Goal: Task Accomplishment & Management: Complete application form

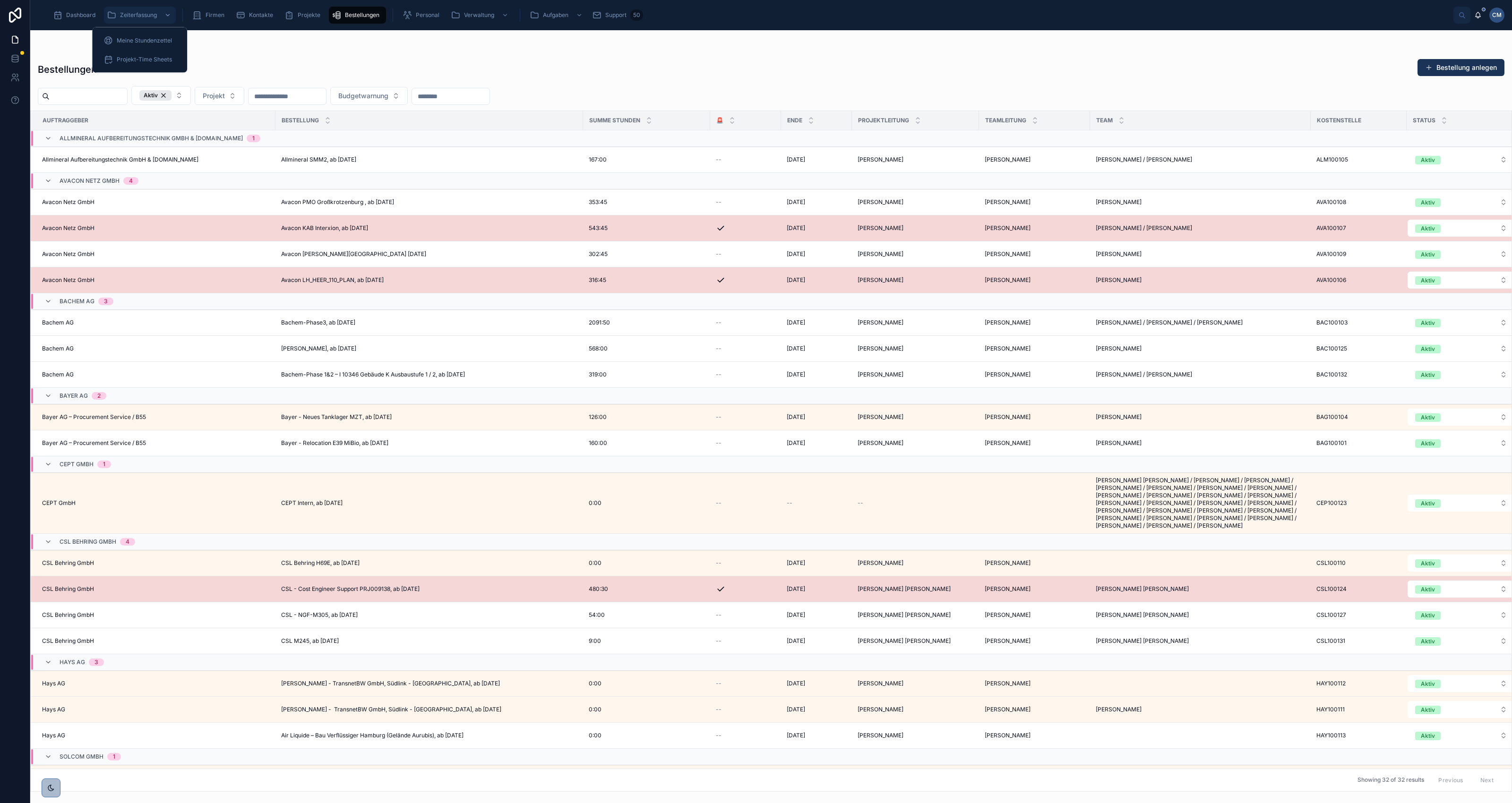
click at [138, 15] on span "Zeiterfassung" at bounding box center [138, 15] width 37 height 7
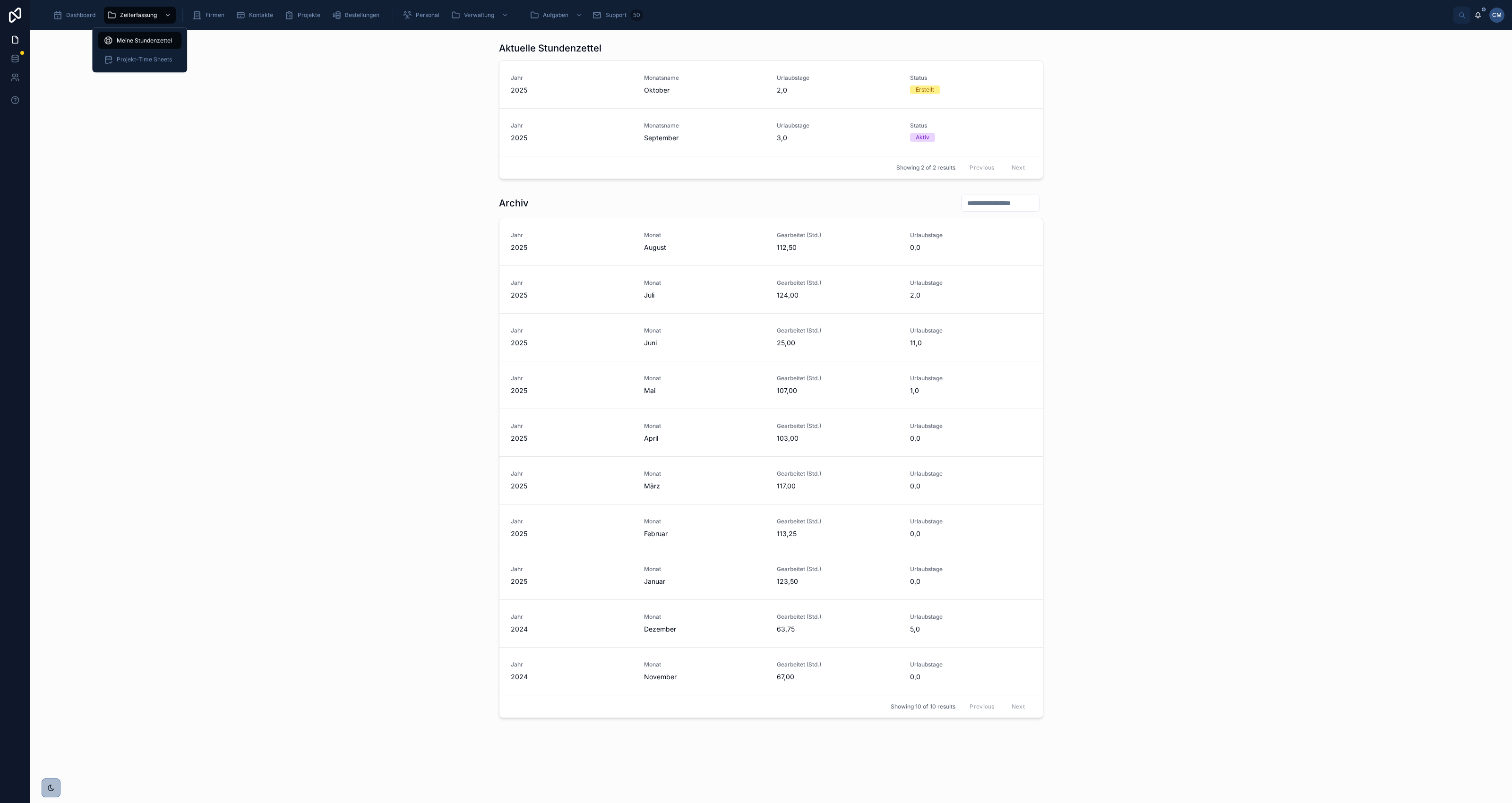
click at [139, 37] on span "Meine Stundenzettel" at bounding box center [144, 40] width 55 height 7
click at [662, 135] on span "September" at bounding box center [705, 138] width 122 height 10
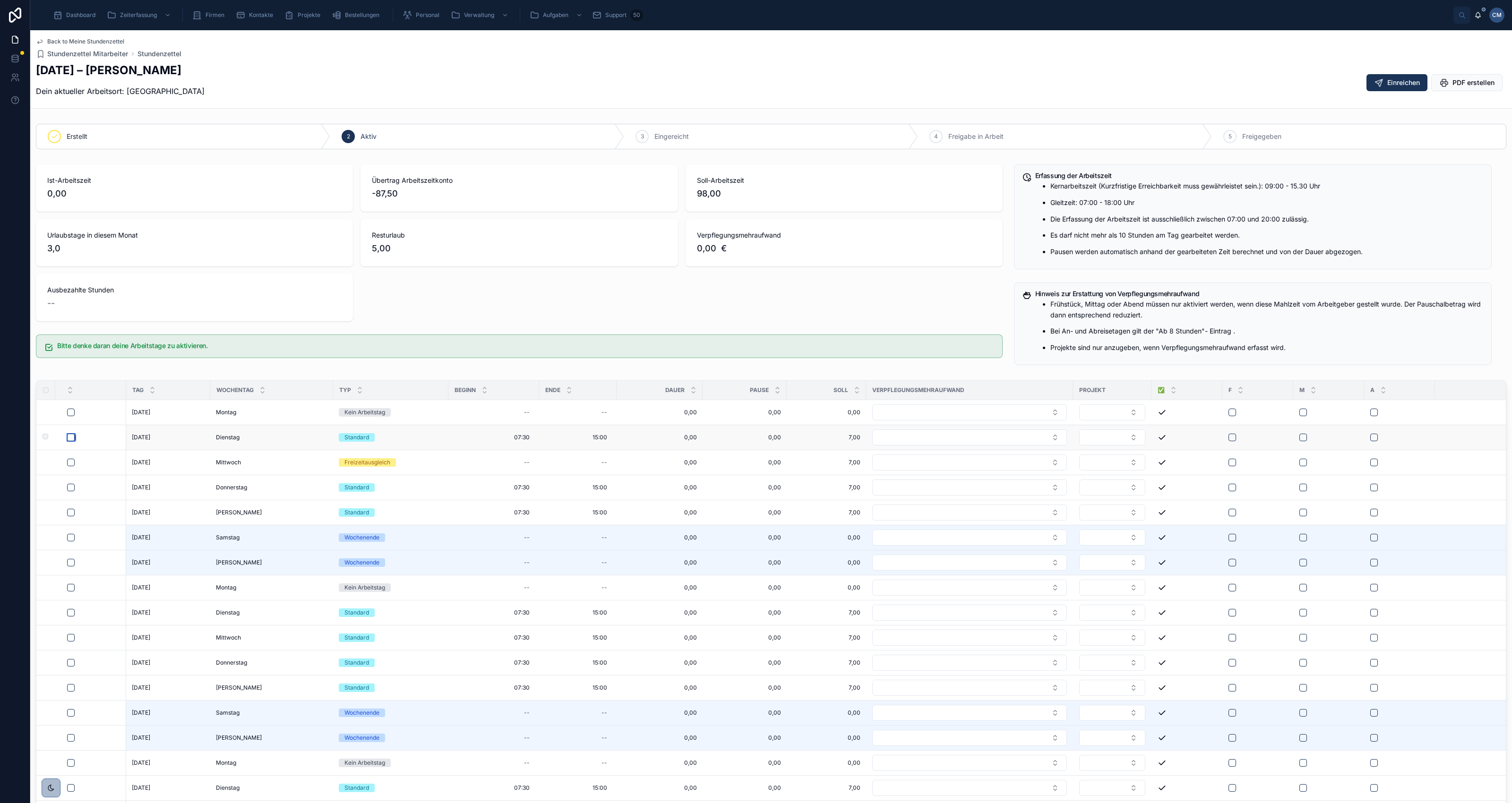
click at [73, 439] on button "button" at bounding box center [70, 437] width 7 height 7
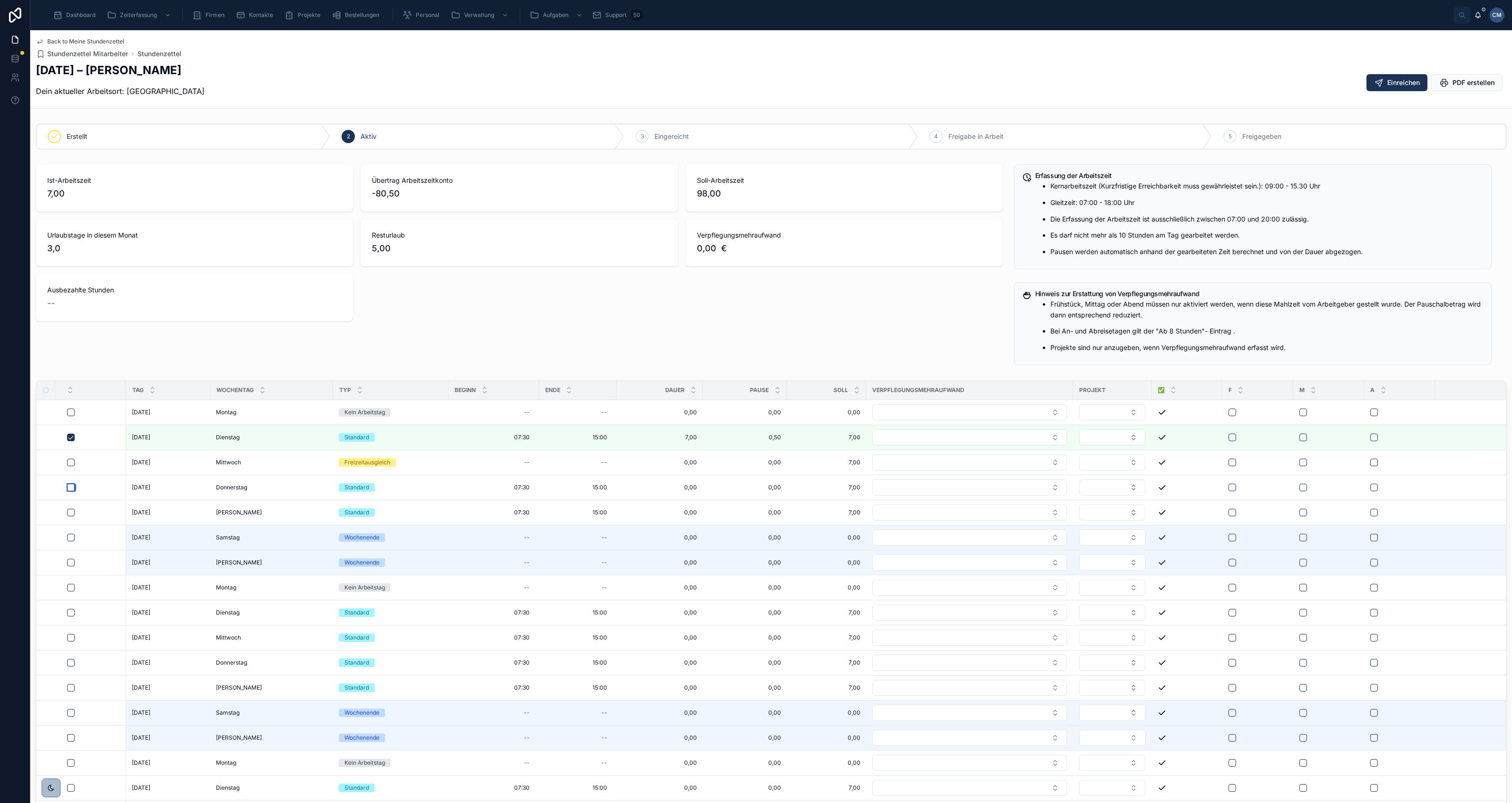
click at [74, 488] on button "button" at bounding box center [70, 488] width 7 height 7
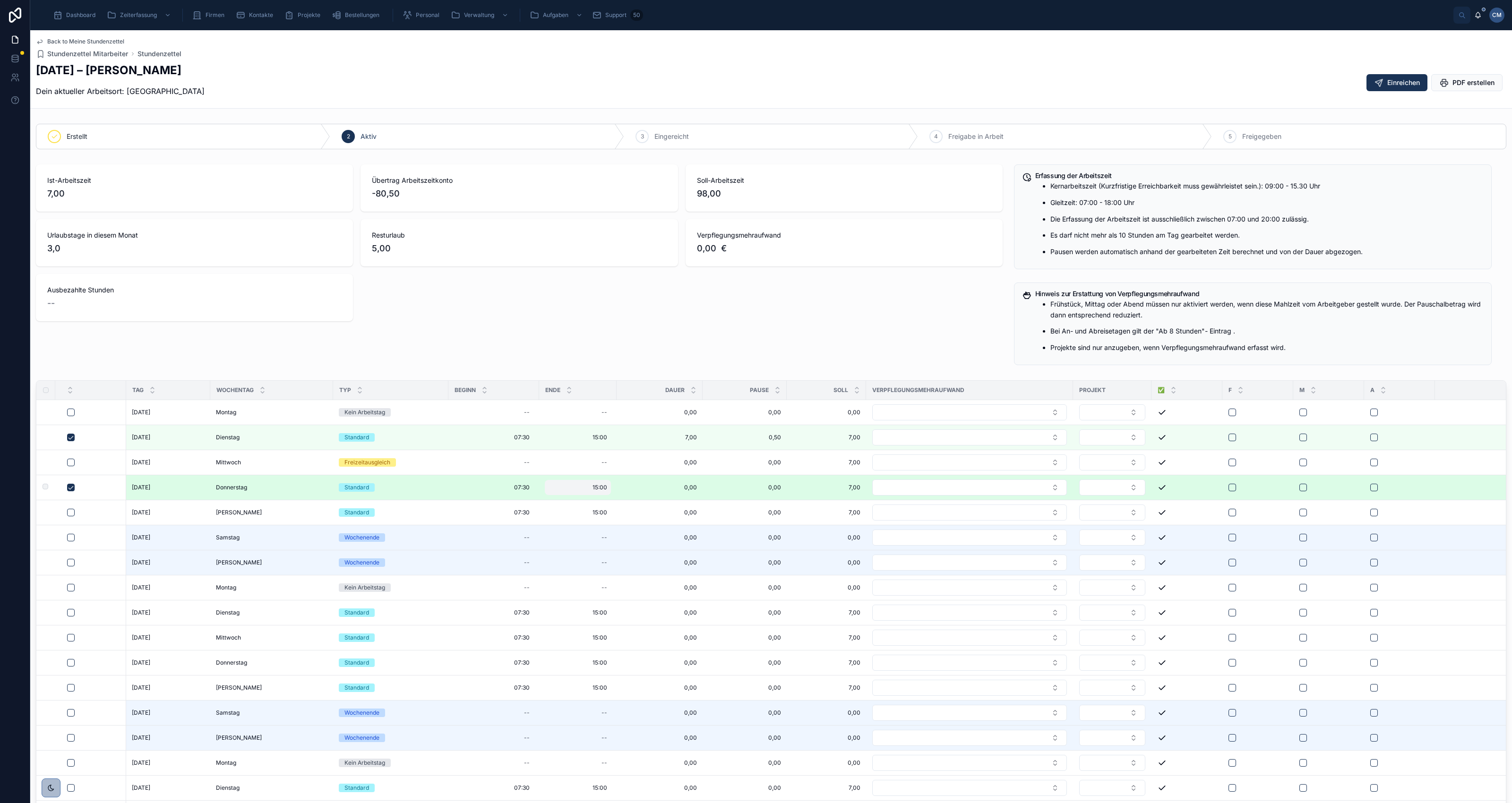
click at [597, 488] on span "15:00" at bounding box center [600, 488] width 15 height 7
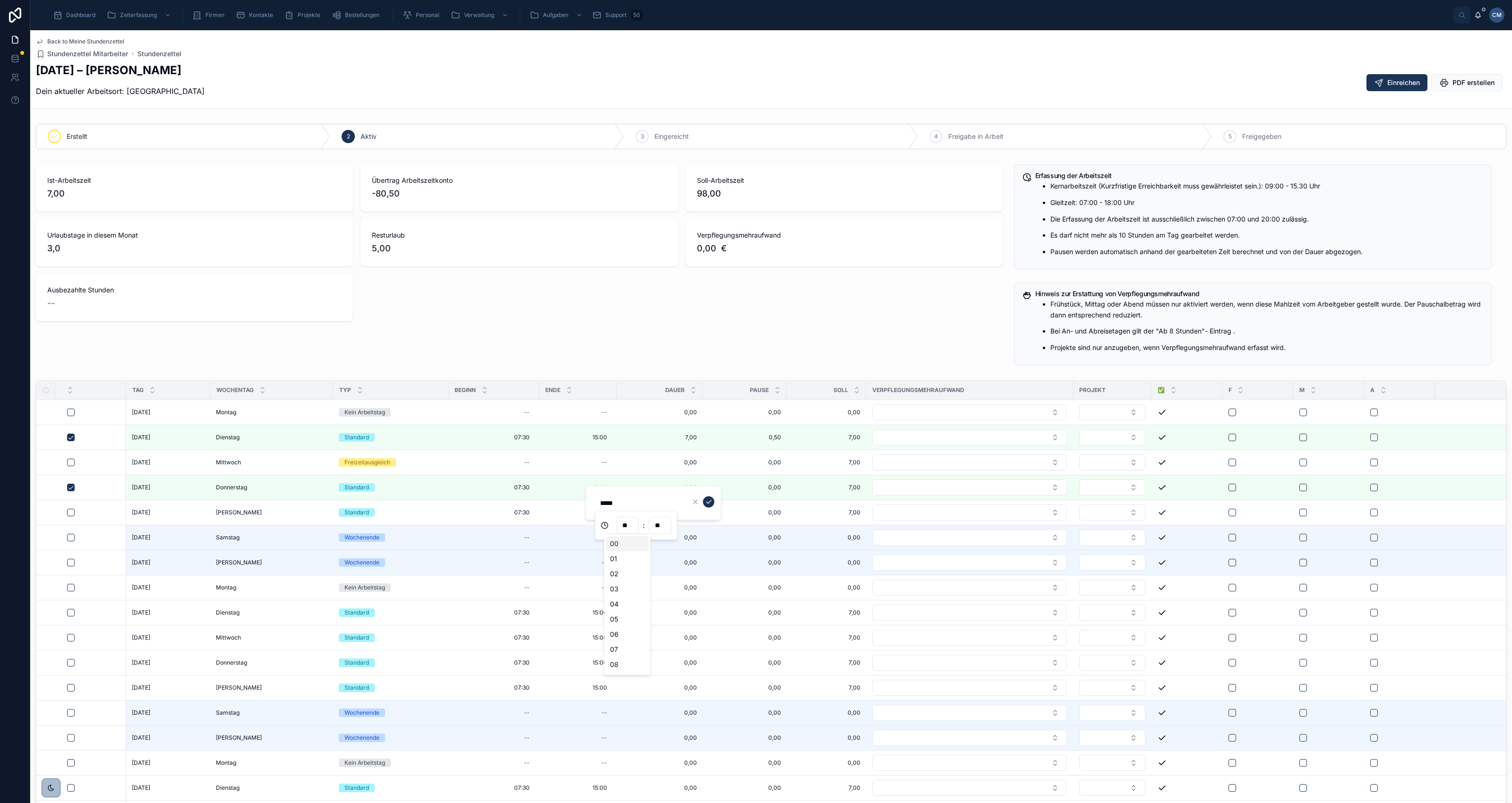
click at [629, 528] on input "**" at bounding box center [627, 525] width 22 height 13
click at [620, 668] on div "16" at bounding box center [628, 668] width 42 height 15
type input "*****"
type input "**"
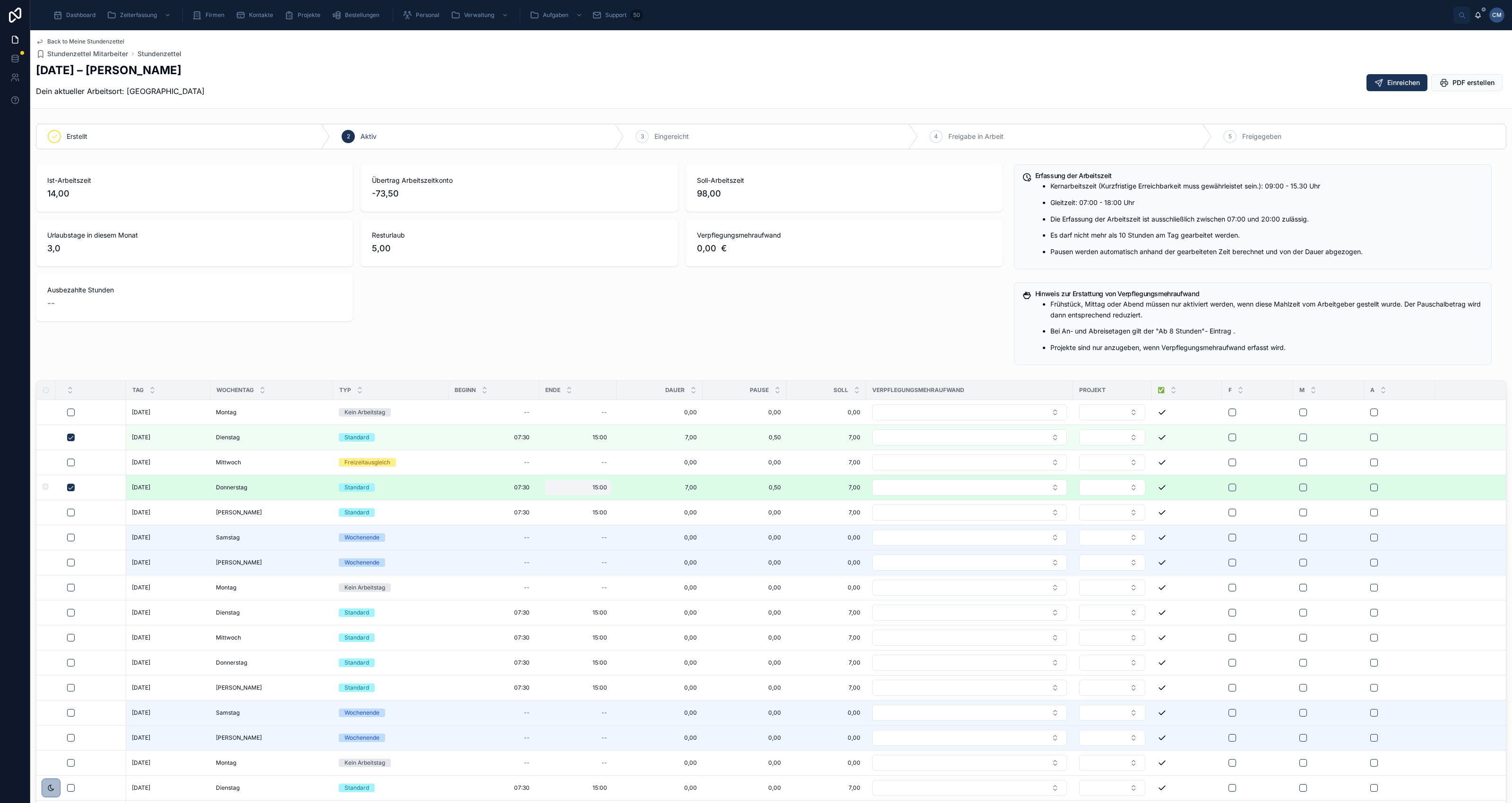
click at [603, 488] on span "15:00" at bounding box center [600, 488] width 15 height 7
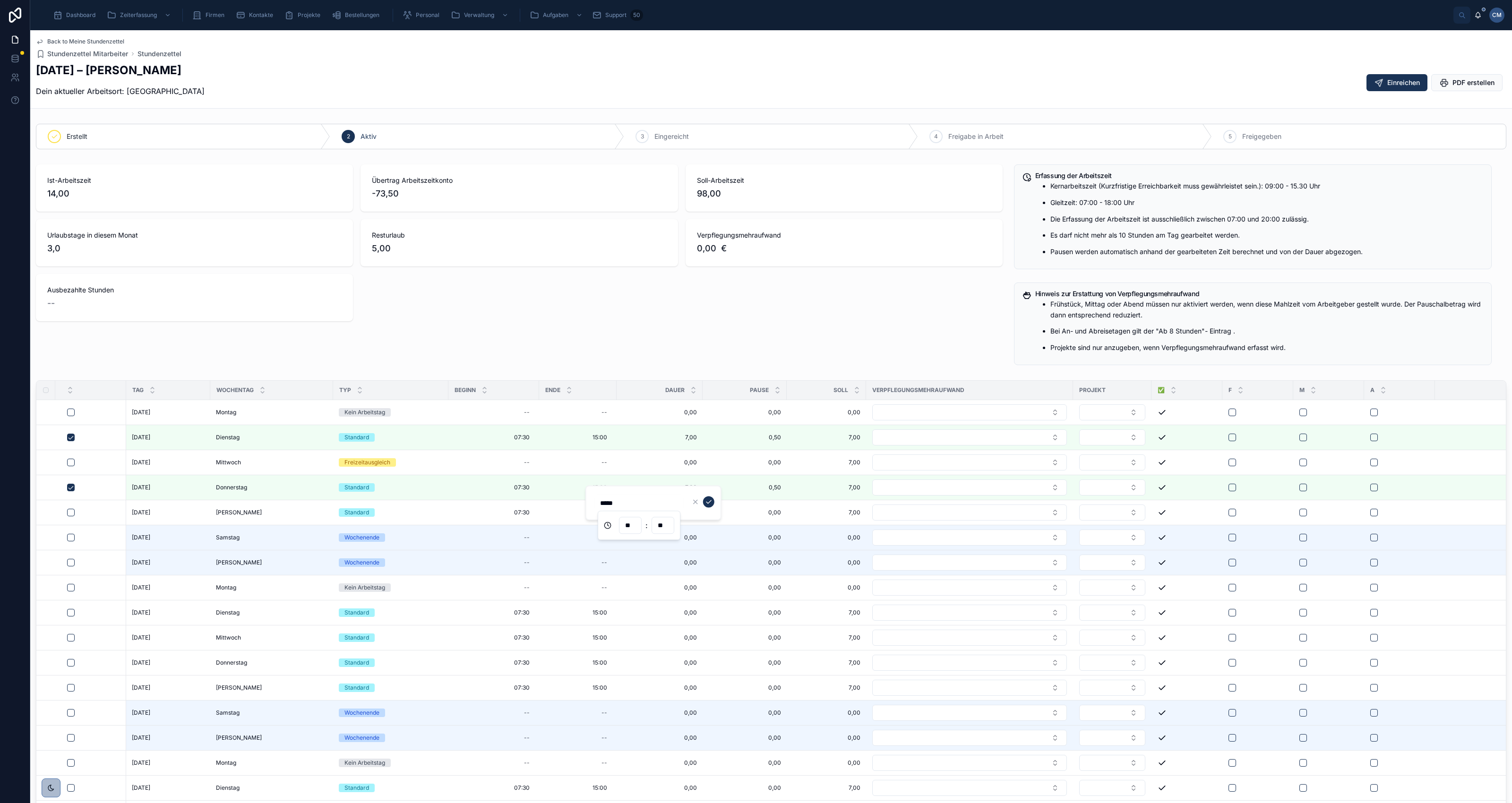
click at [662, 527] on input "**" at bounding box center [663, 525] width 22 height 13
click at [662, 637] on div "30" at bounding box center [663, 634] width 42 height 15
type input "*****"
type input "**"
click at [709, 502] on icon "submit" at bounding box center [708, 502] width 7 height 7
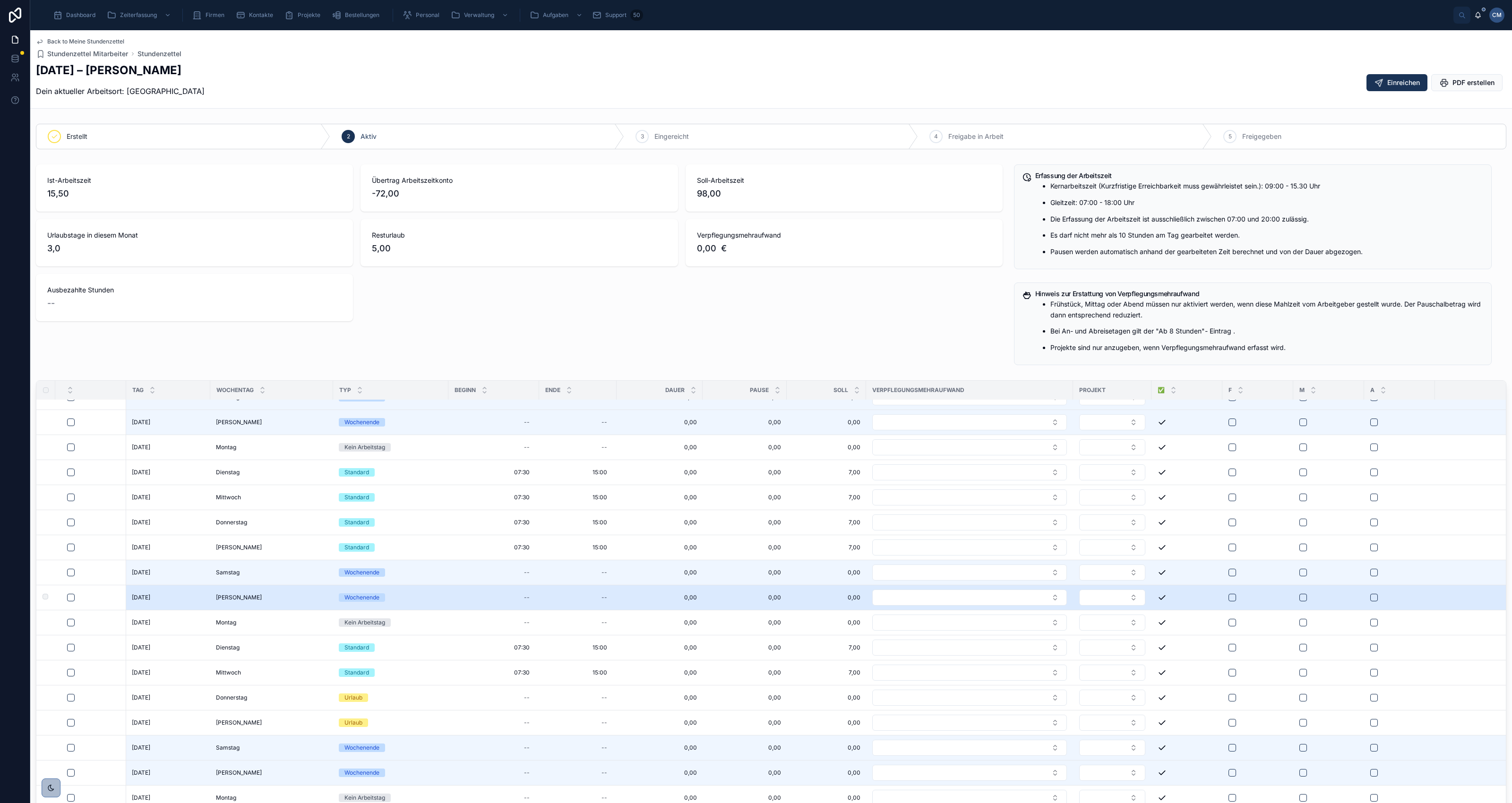
scroll to position [59, 0]
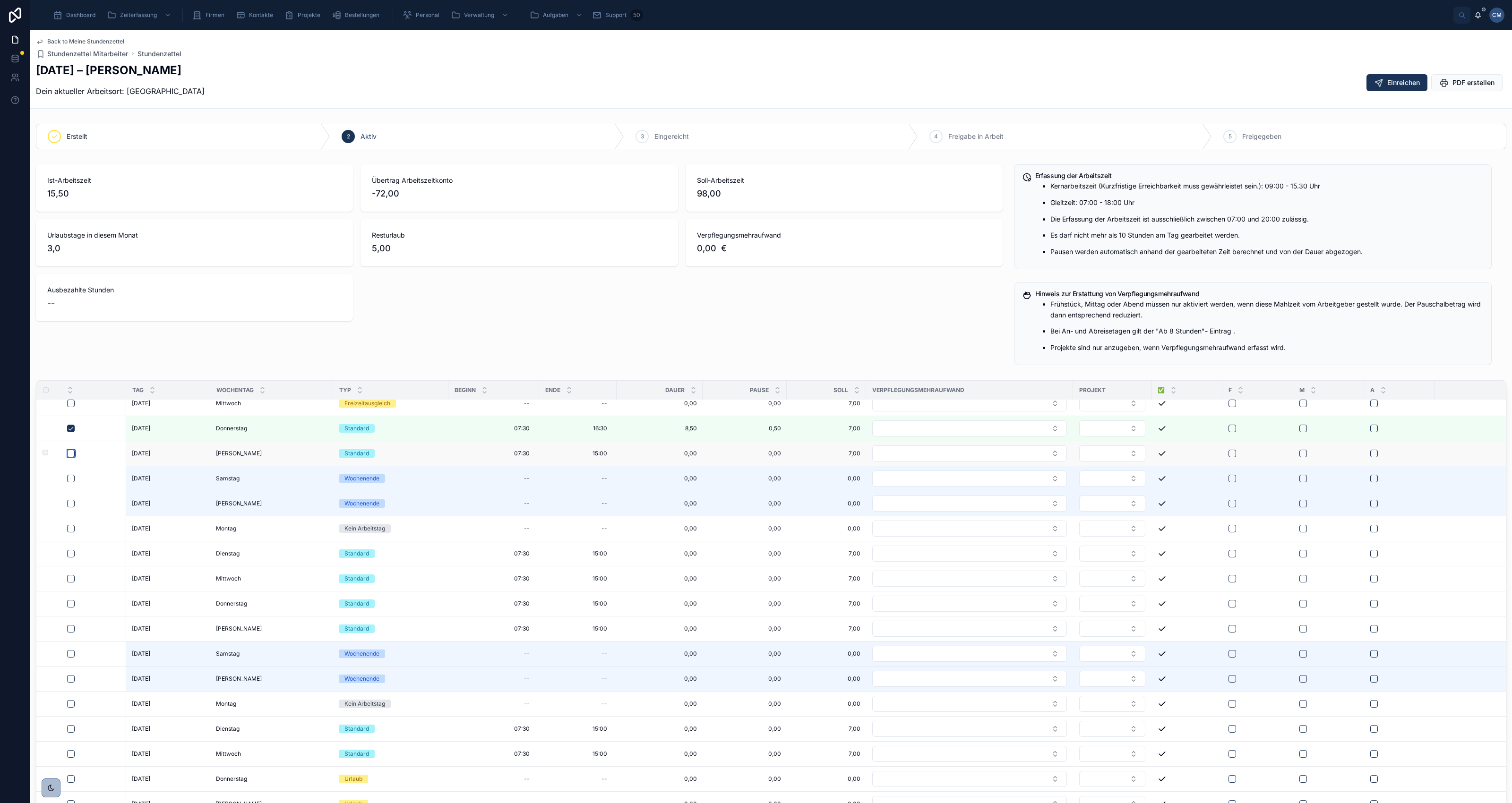
click at [70, 456] on button "button" at bounding box center [70, 453] width 7 height 7
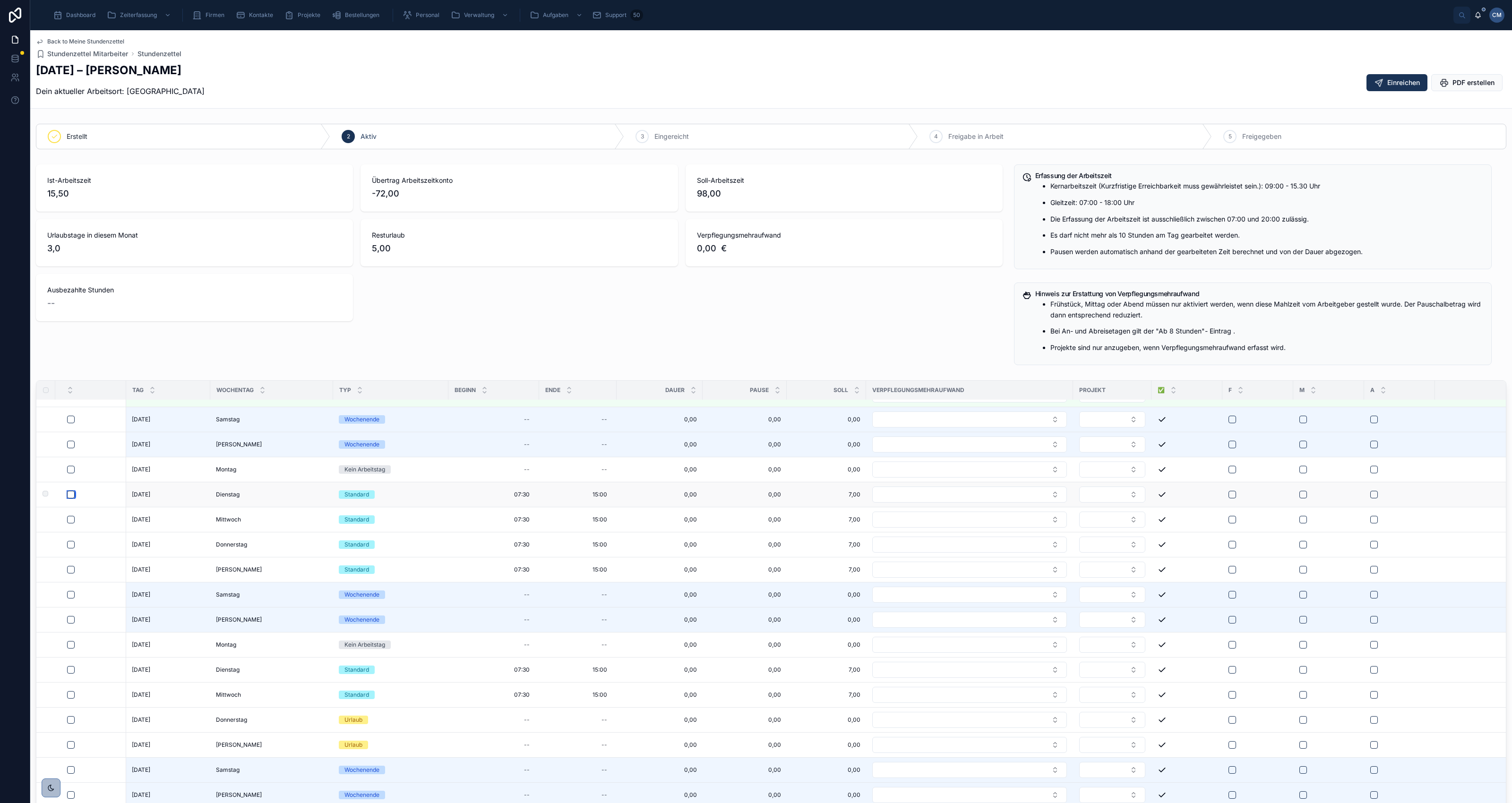
click at [69, 499] on button "button" at bounding box center [70, 494] width 7 height 7
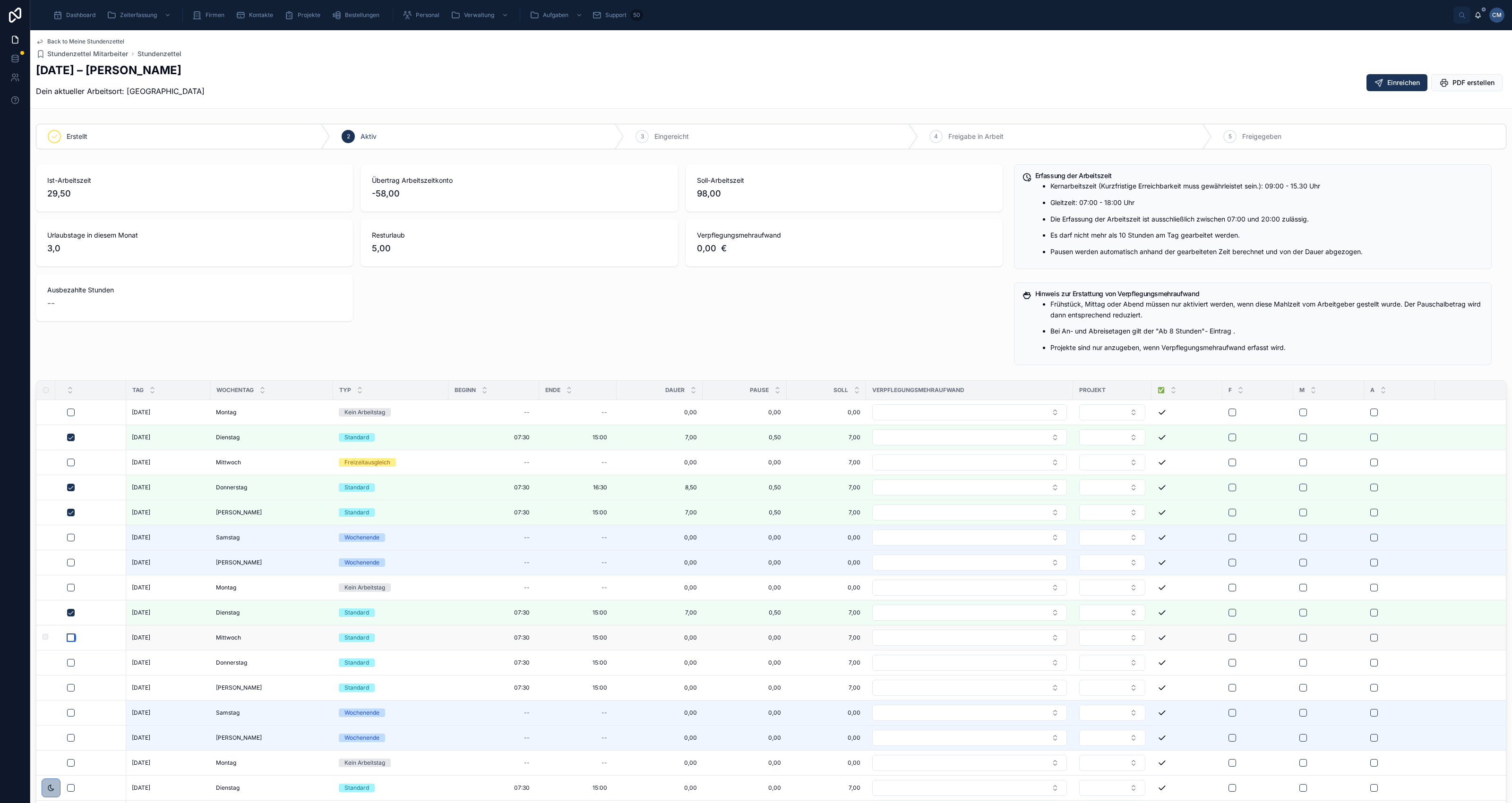
click at [70, 642] on button "button" at bounding box center [70, 638] width 7 height 7
click at [73, 667] on button "button" at bounding box center [70, 663] width 7 height 7
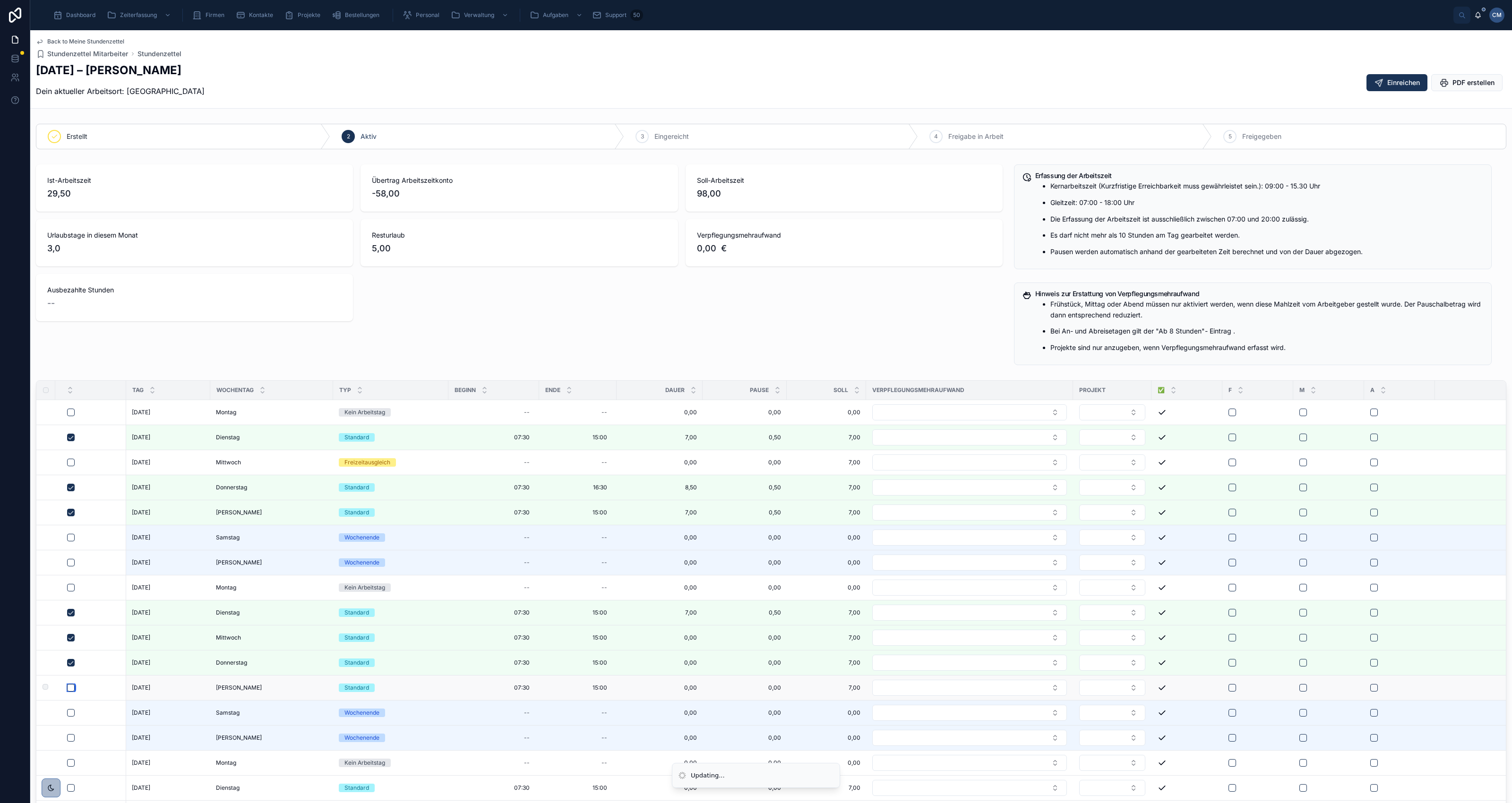
click at [74, 692] on button "button" at bounding box center [70, 687] width 7 height 7
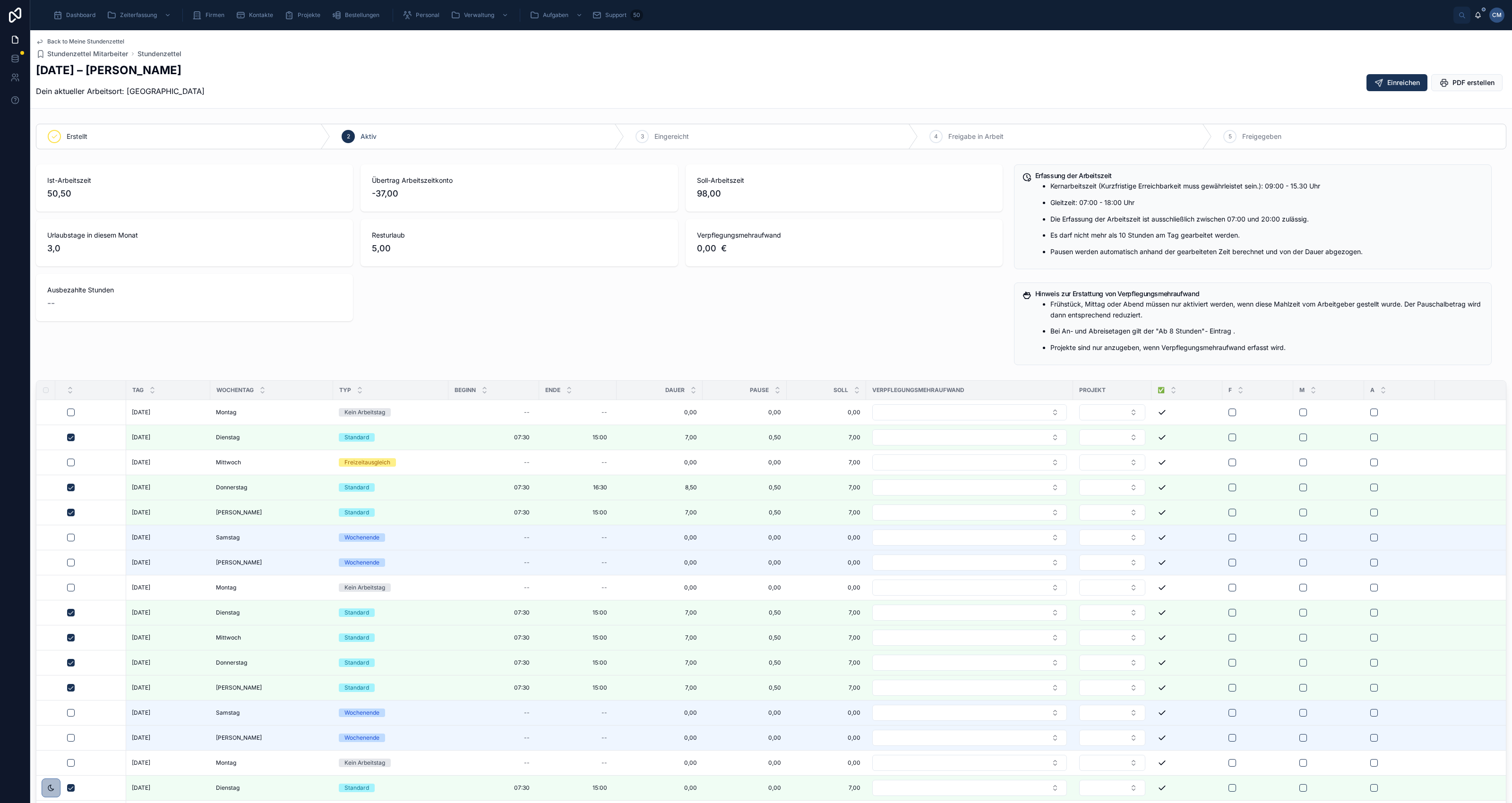
scroll to position [221, 0]
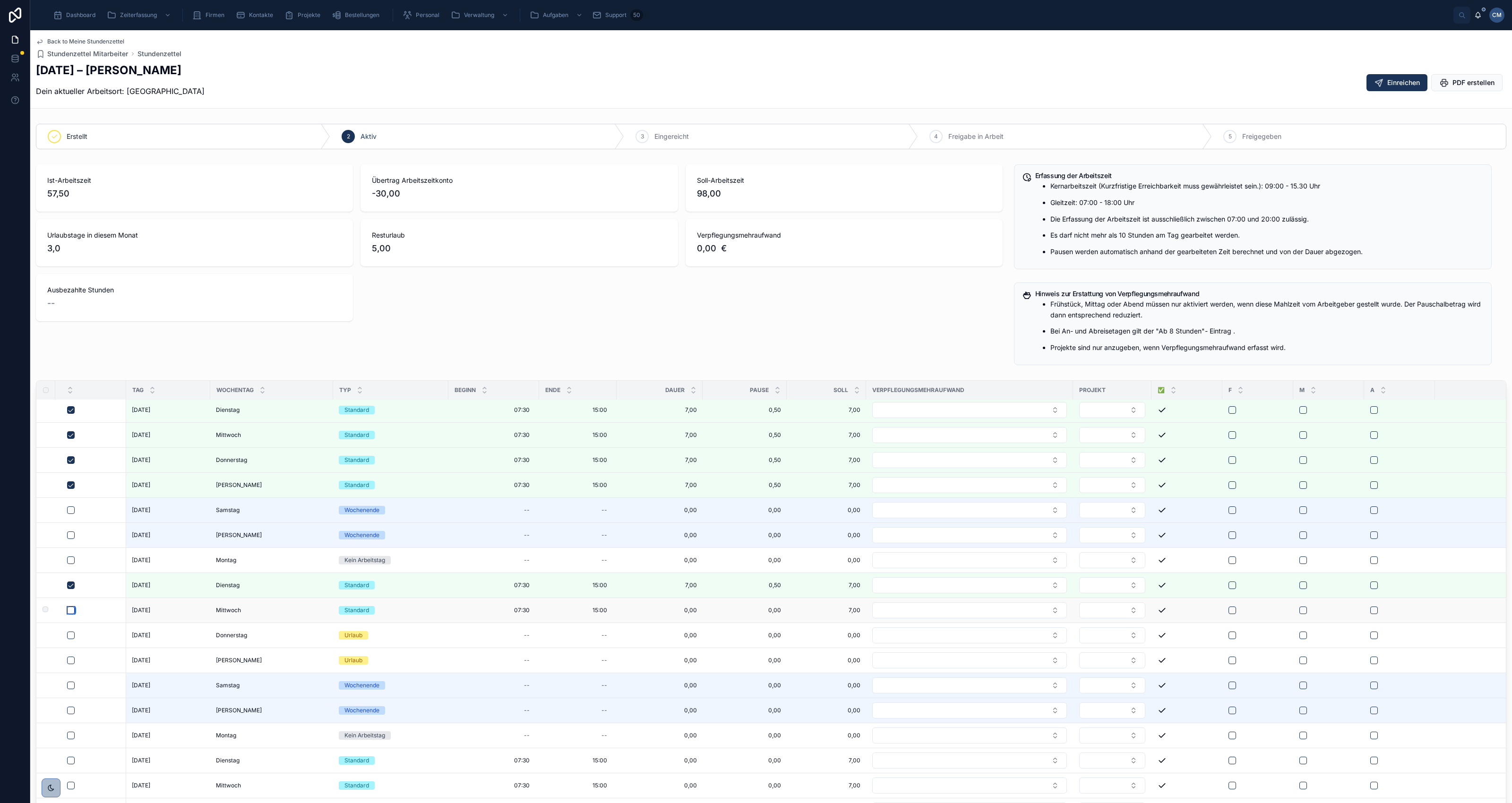
click at [71, 607] on button "button" at bounding box center [70, 610] width 7 height 7
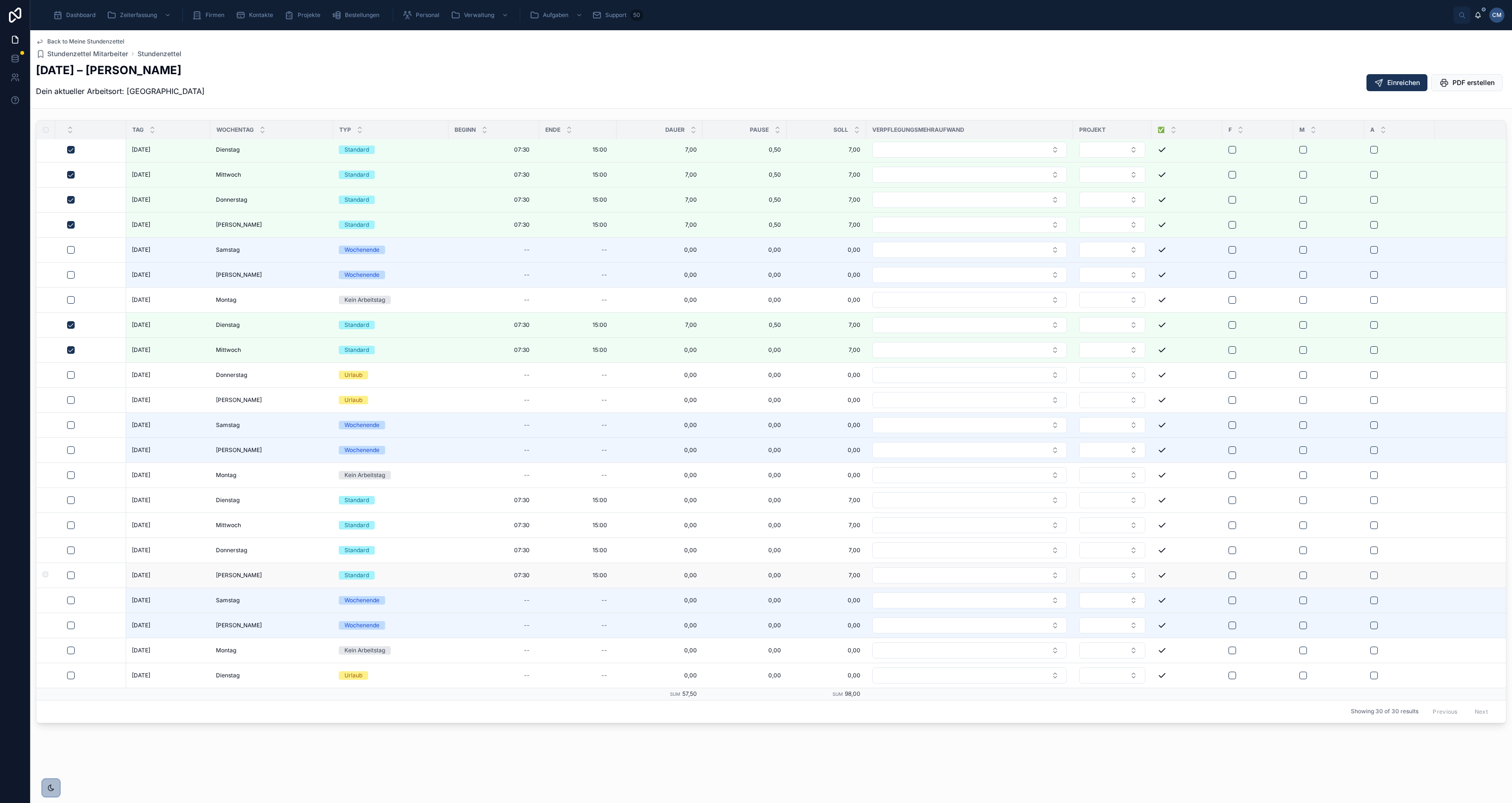
scroll to position [265, 0]
click at [73, 493] on button "button" at bounding box center [70, 496] width 7 height 7
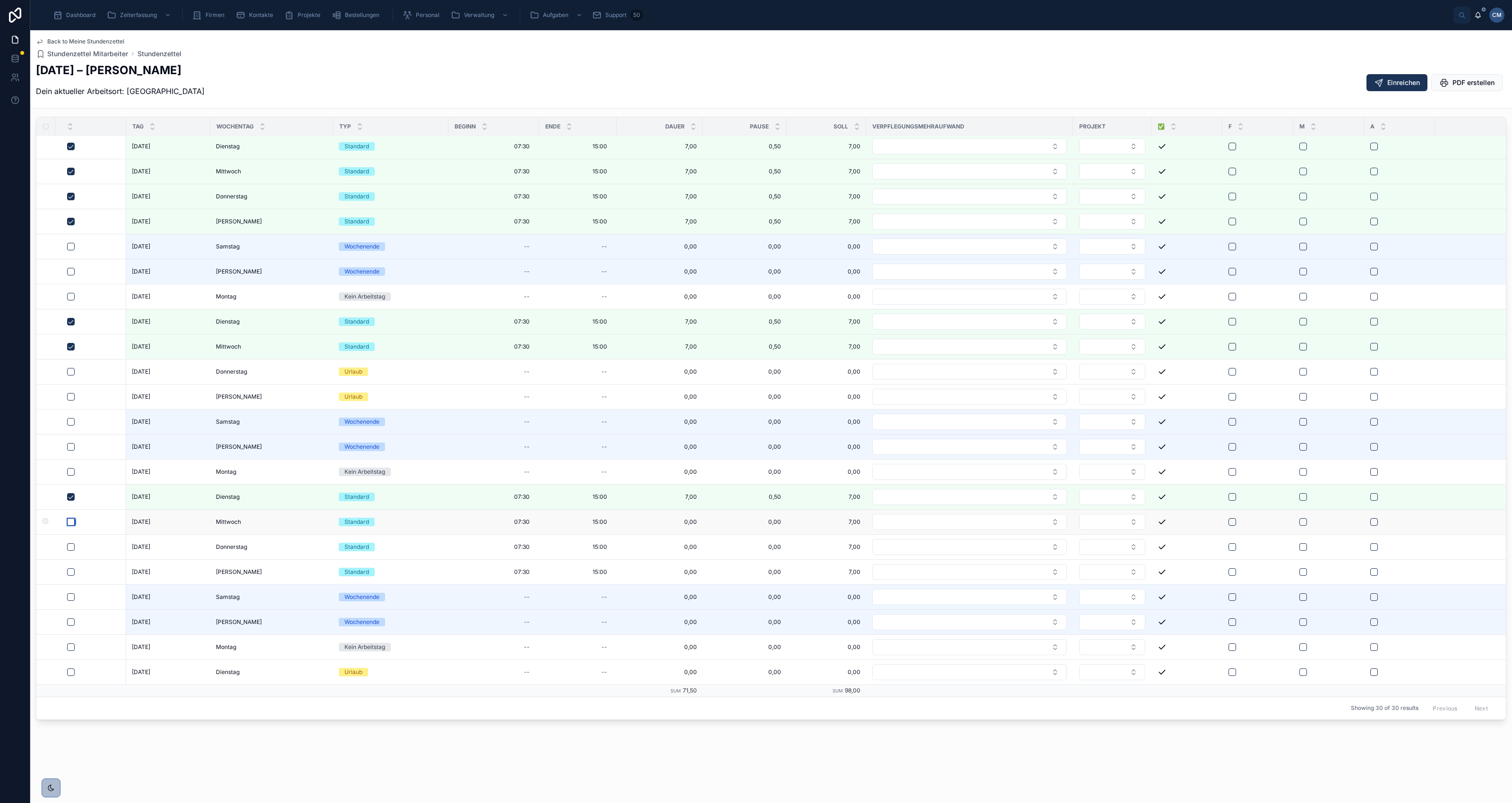
click at [72, 518] on button "button" at bounding box center [70, 522] width 7 height 7
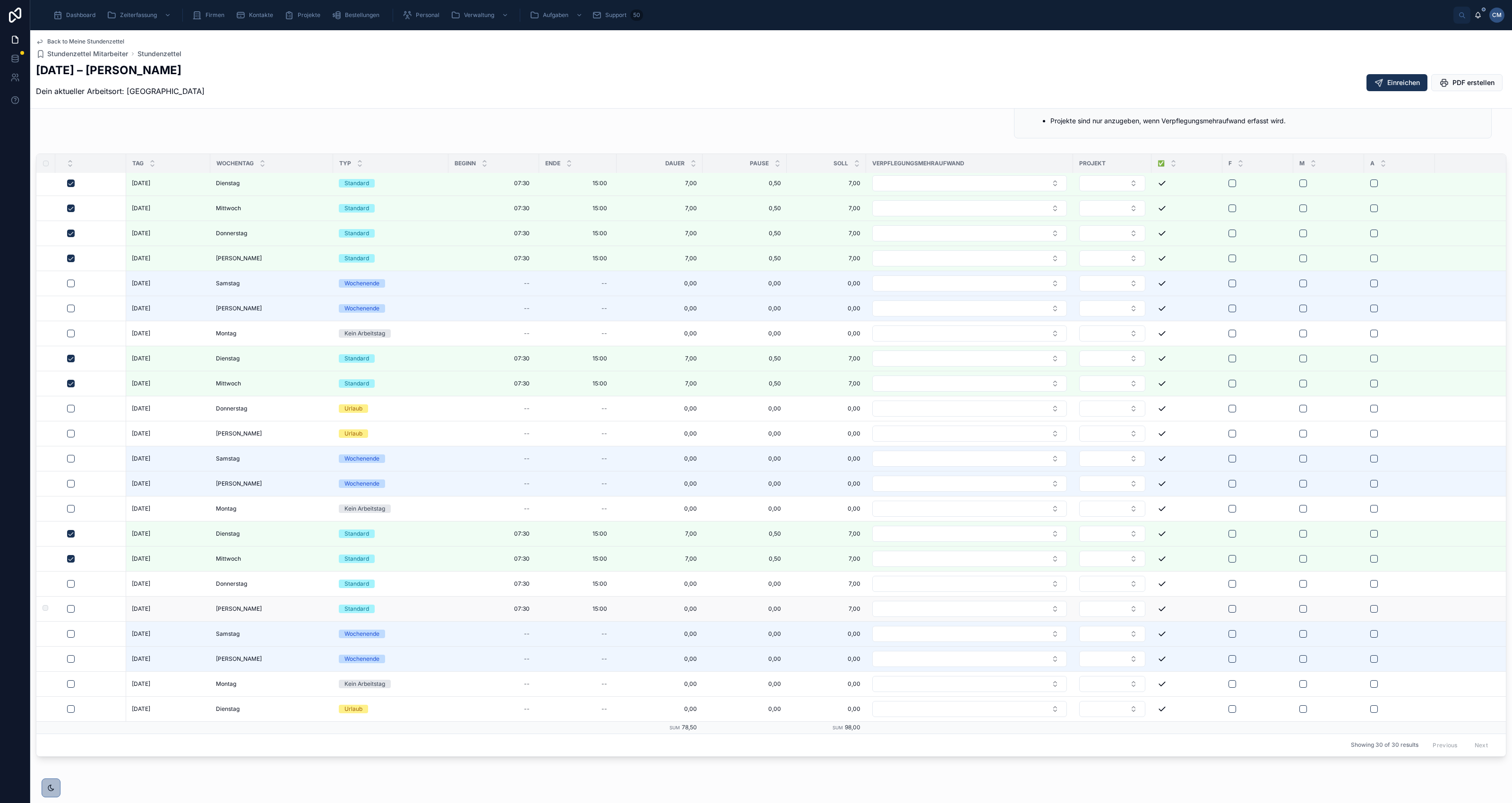
scroll to position [236, 0]
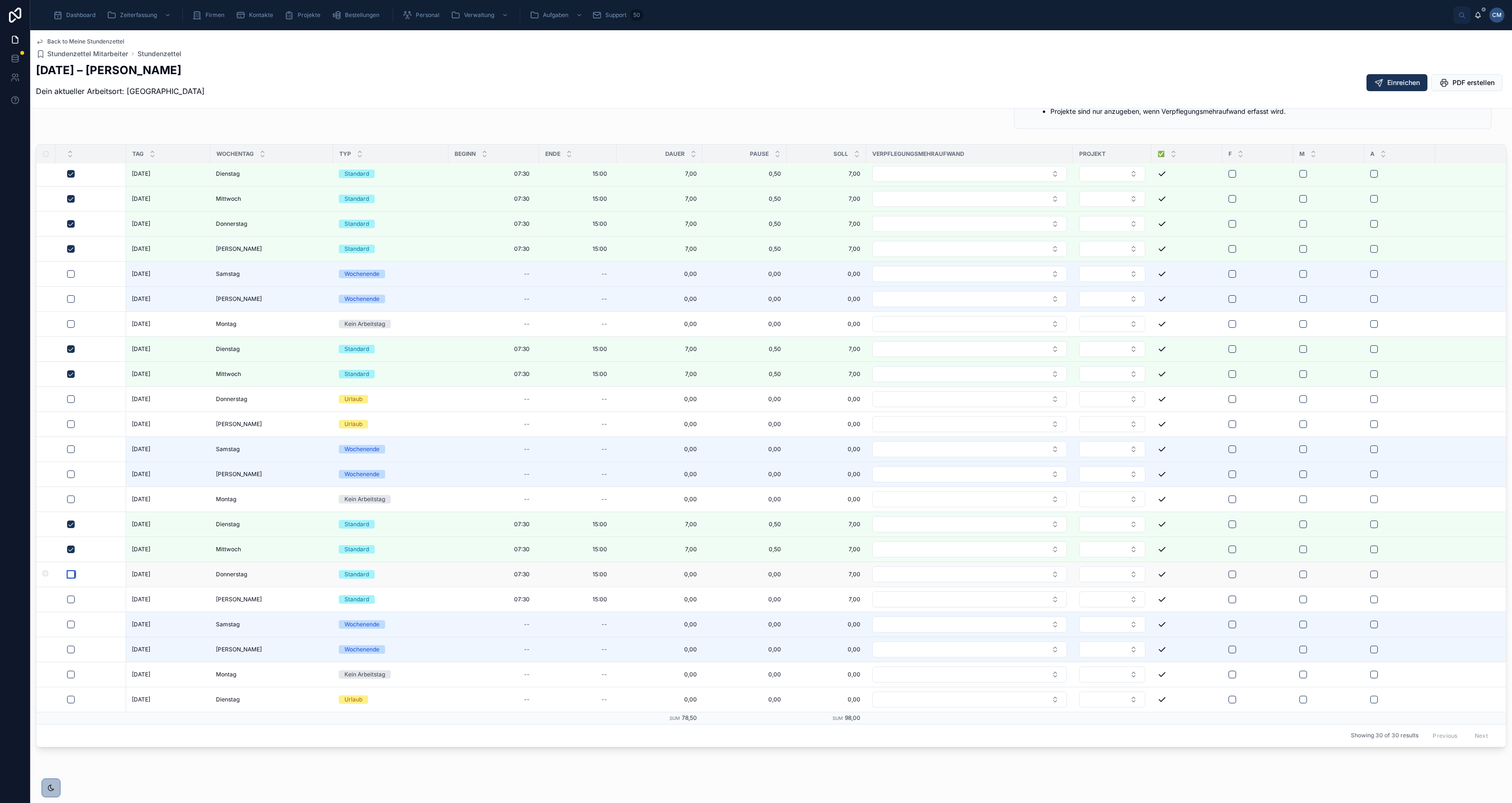
click at [73, 571] on button "button" at bounding box center [70, 574] width 7 height 7
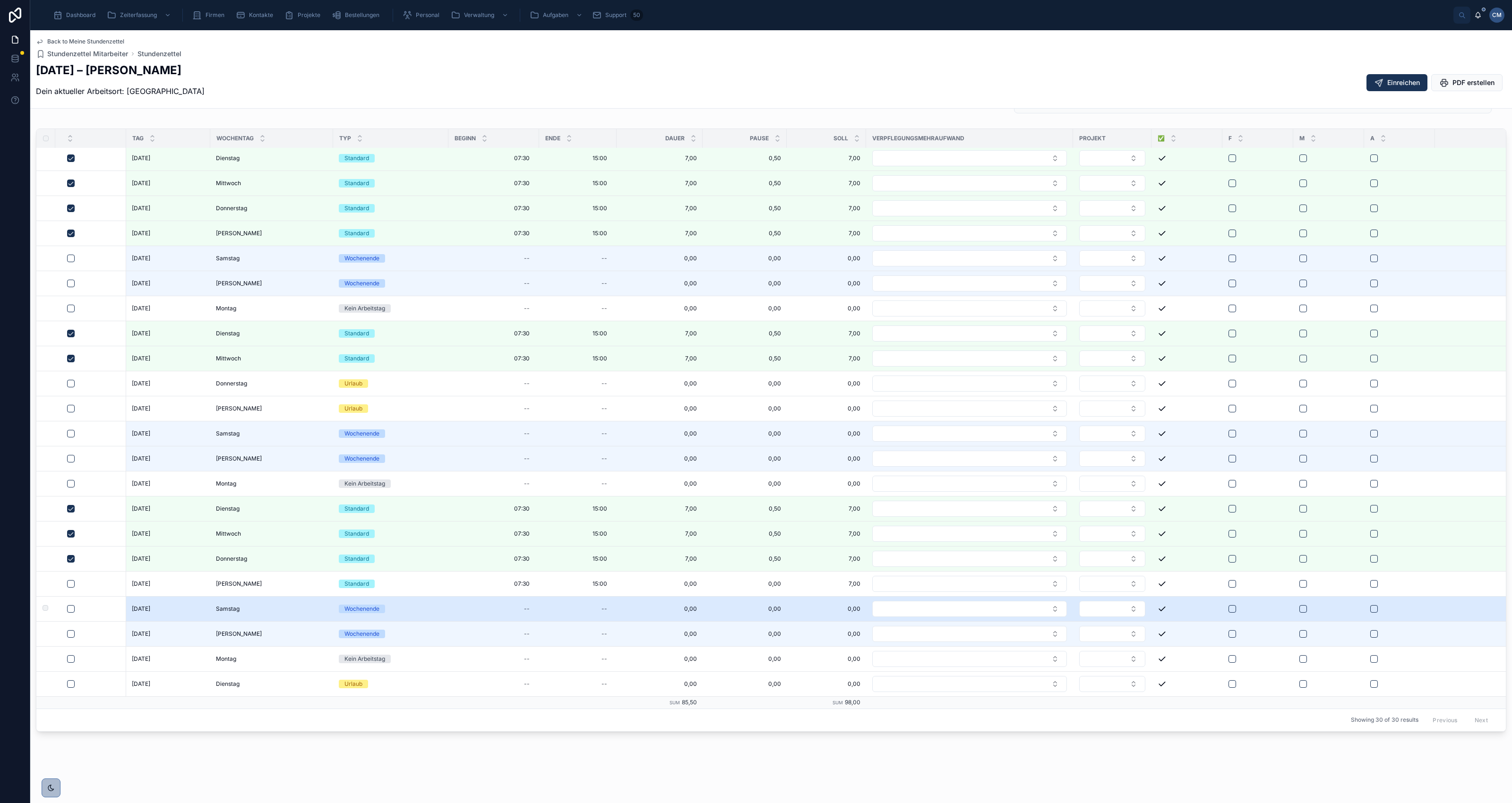
scroll to position [265, 0]
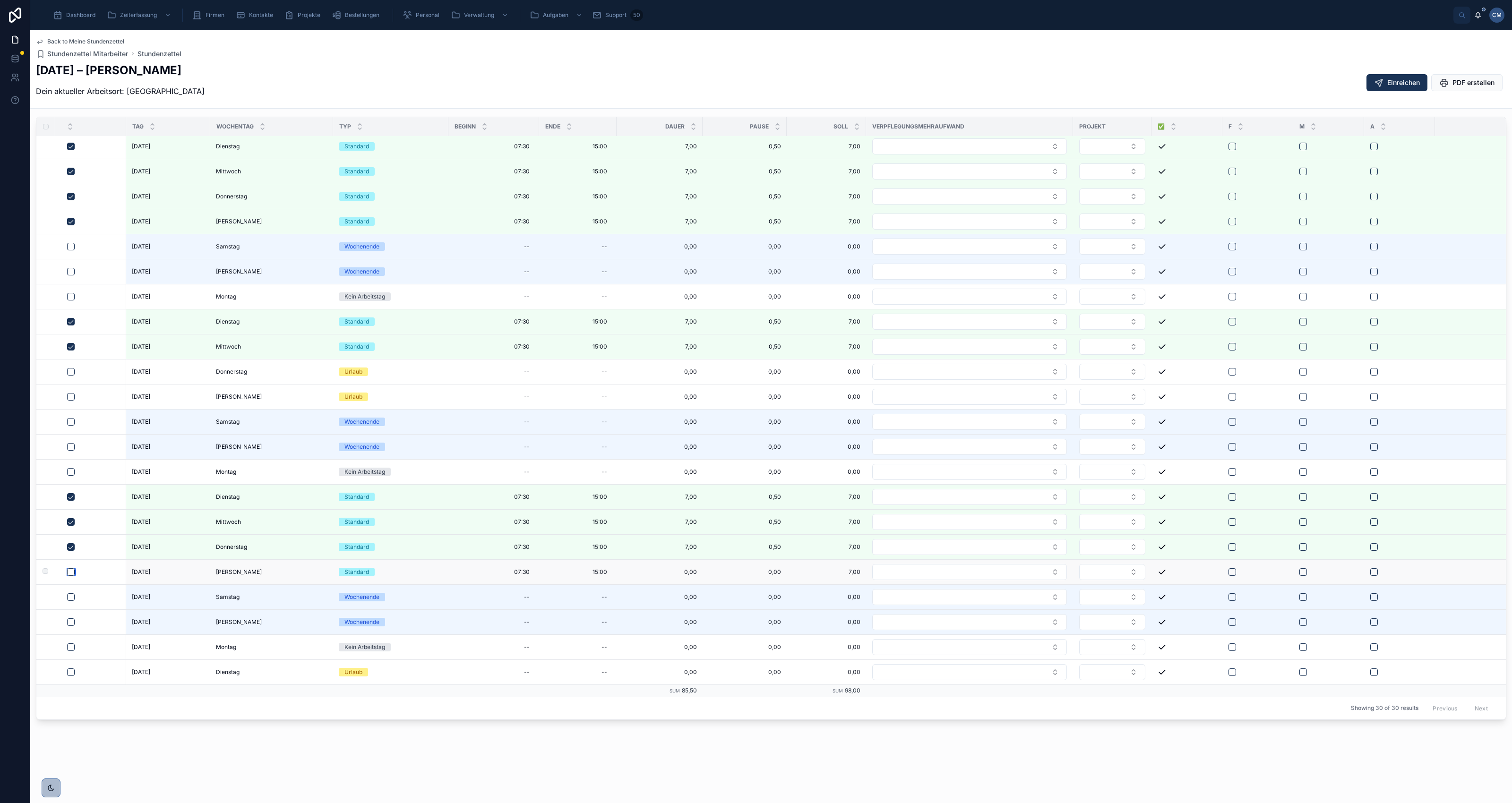
click at [71, 568] on button "button" at bounding box center [70, 571] width 7 height 7
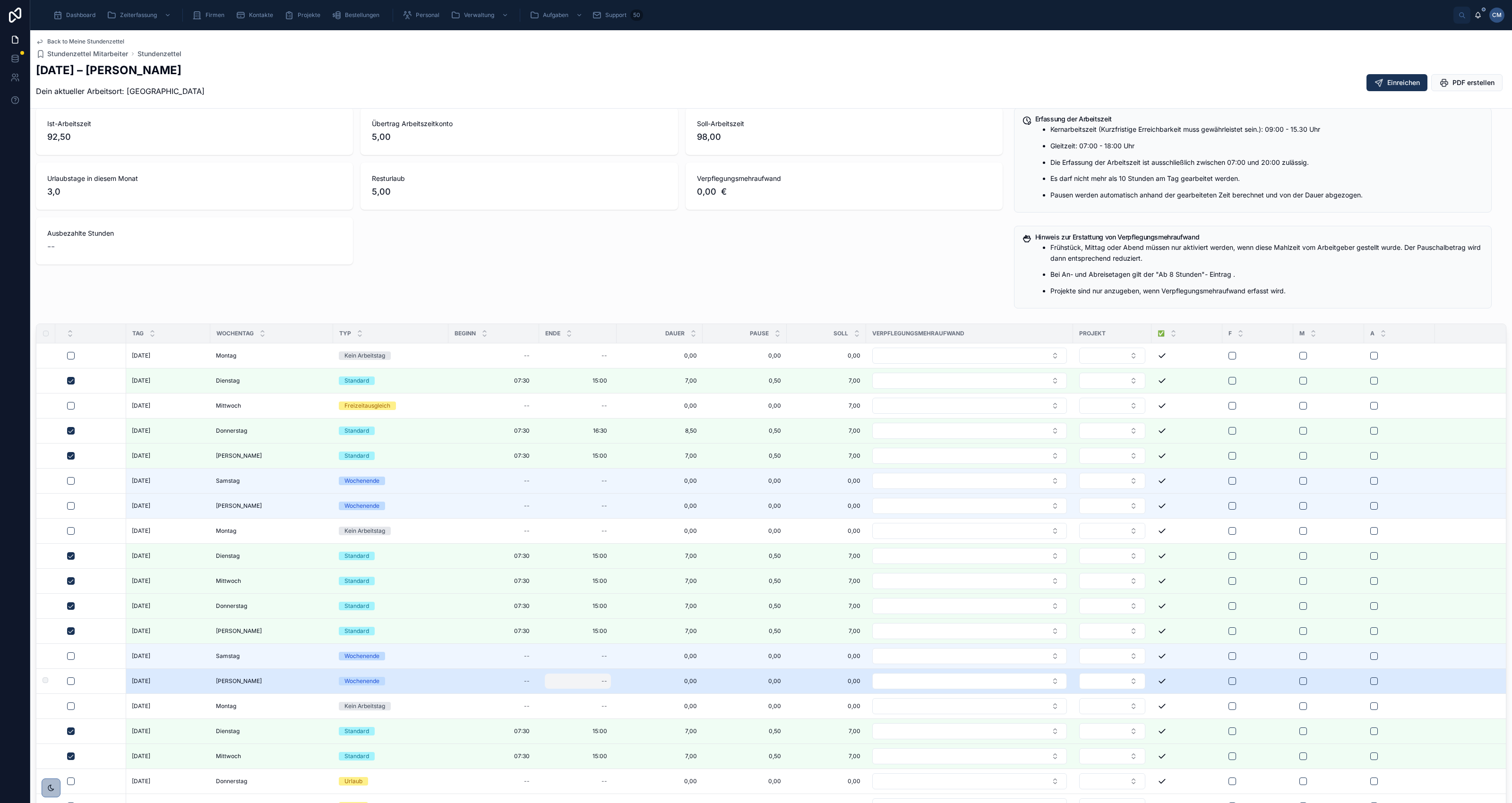
scroll to position [0, 0]
